Goal: Find specific page/section: Find specific page/section

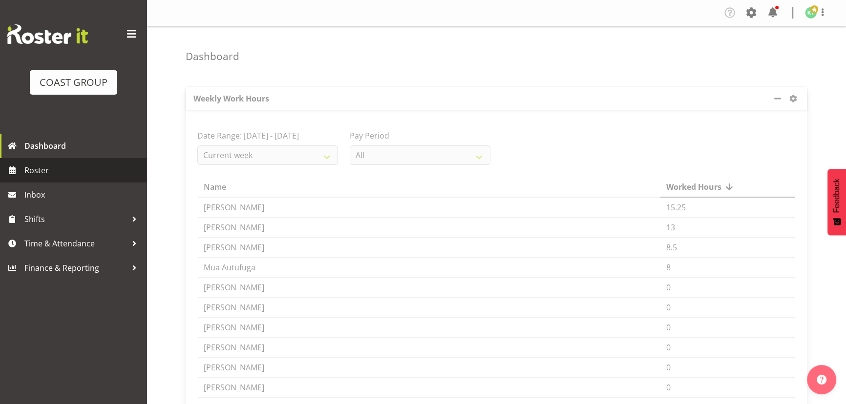
click at [88, 169] on span "Roster" at bounding box center [82, 170] width 117 height 15
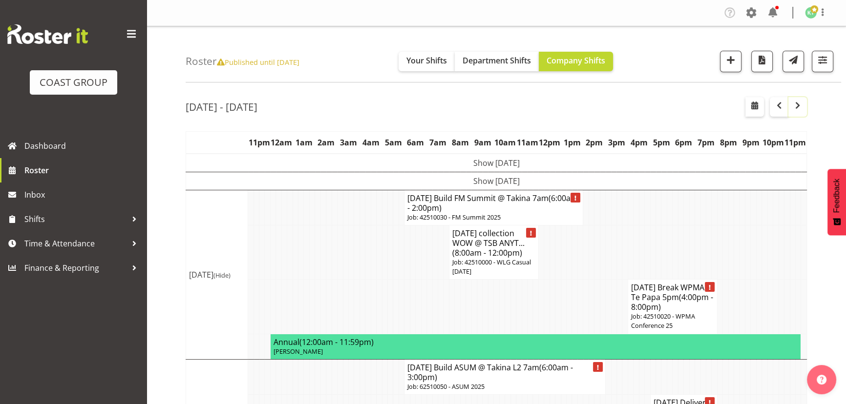
click at [794, 114] on button "button" at bounding box center [797, 107] width 19 height 20
